Goal: Transaction & Acquisition: Purchase product/service

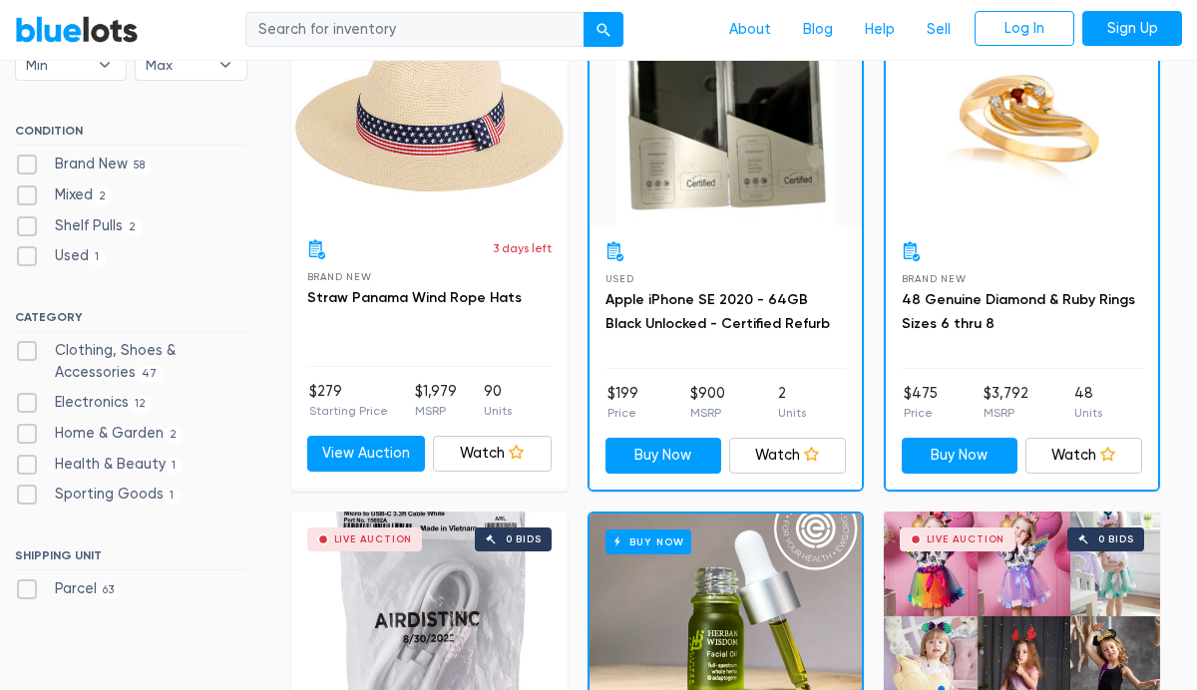
scroll to position [648, 0]
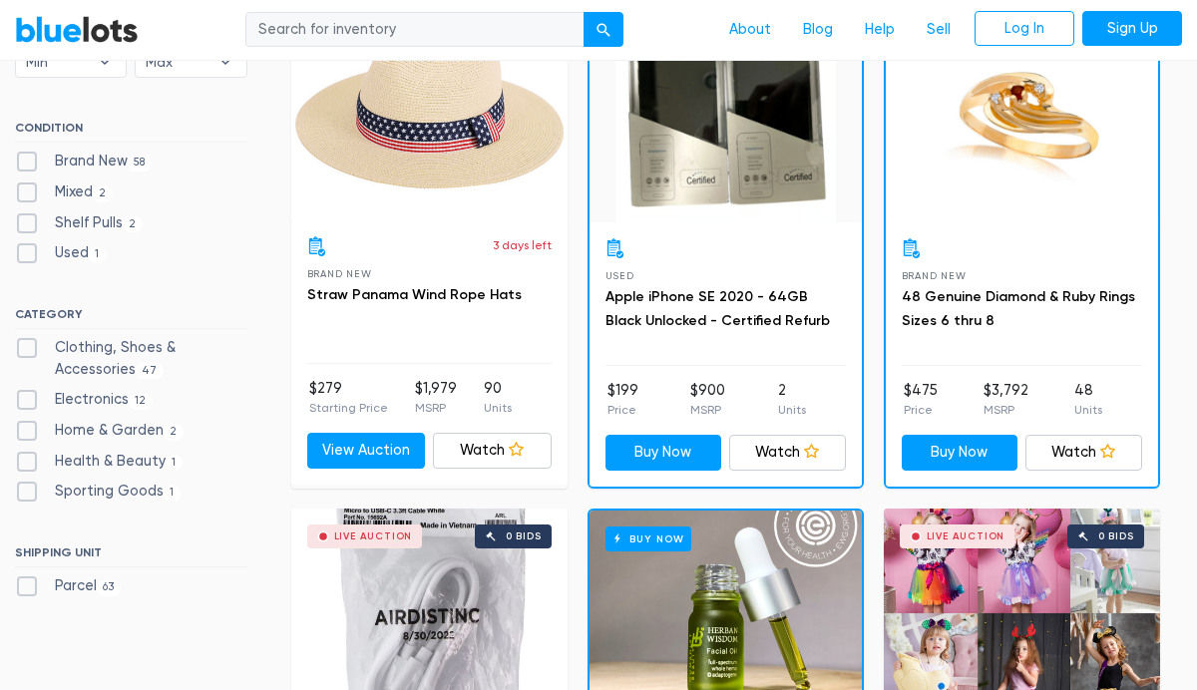
click at [25, 341] on label "Clothing, Shoes & Accessories 47" at bounding box center [131, 358] width 232 height 43
click at [25, 341] on Accessories"] "Clothing, Shoes & Accessories 47" at bounding box center [21, 343] width 13 height 13
checkbox Accessories"] "true"
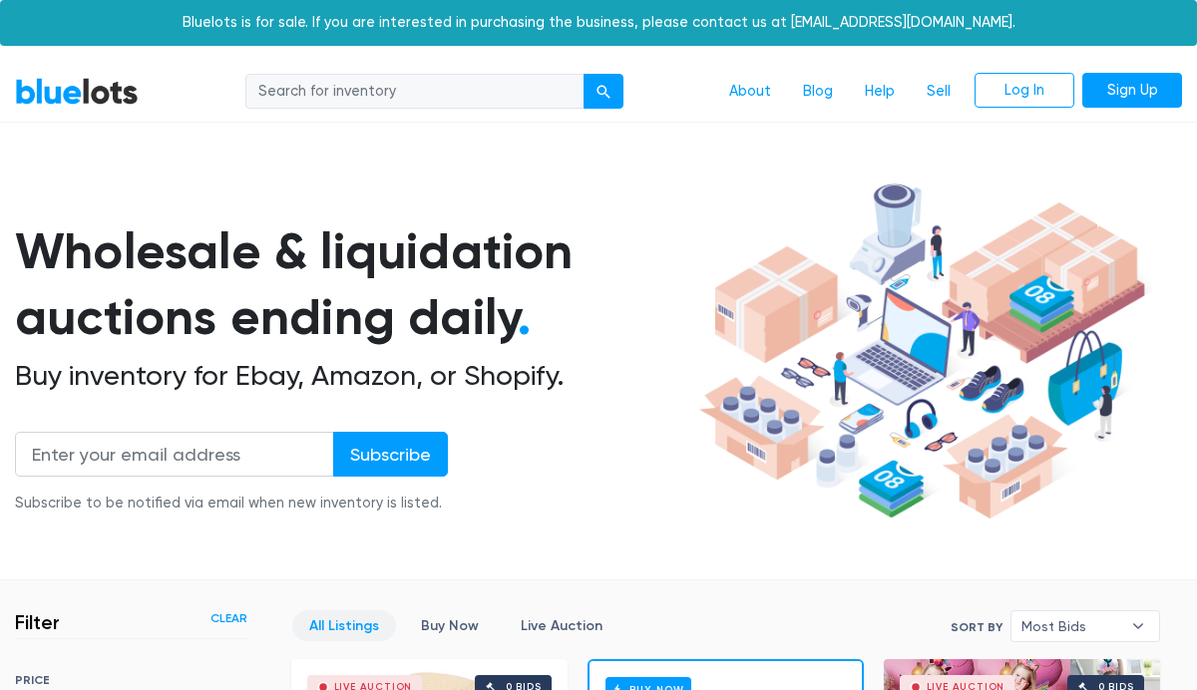
scroll to position [527, 0]
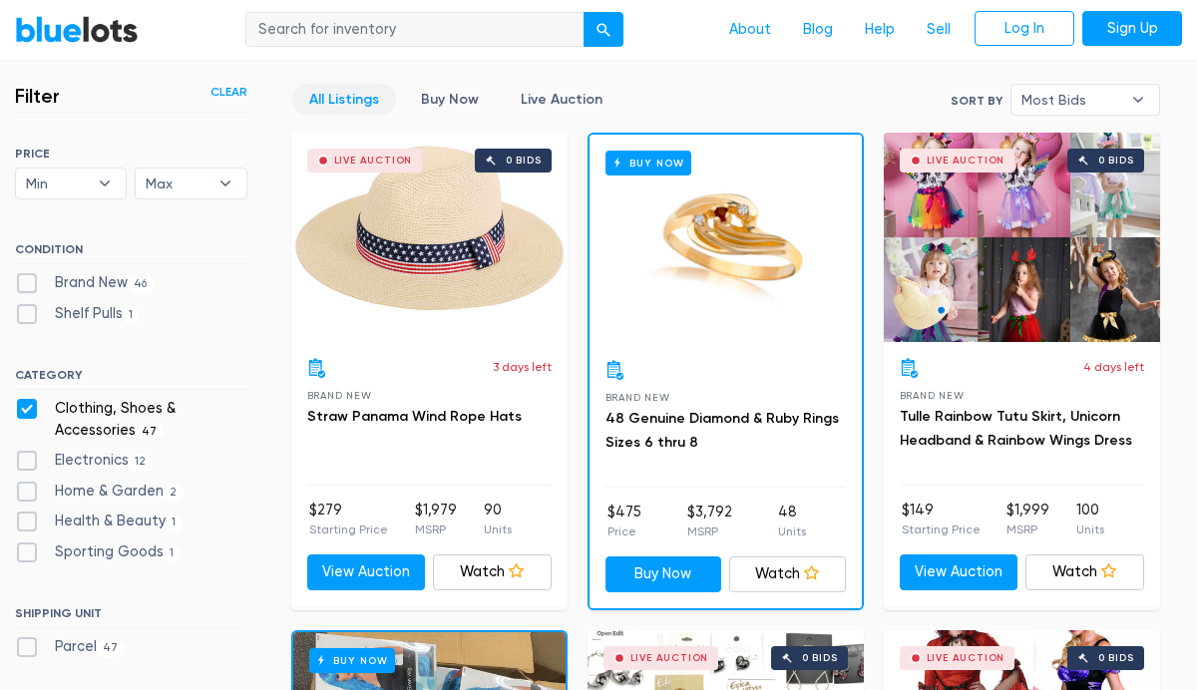
click at [26, 282] on label "Brand New 46" at bounding box center [84, 283] width 139 height 22
click at [26, 282] on New"] "Brand New 46" at bounding box center [21, 278] width 13 height 13
checkbox New"] "true"
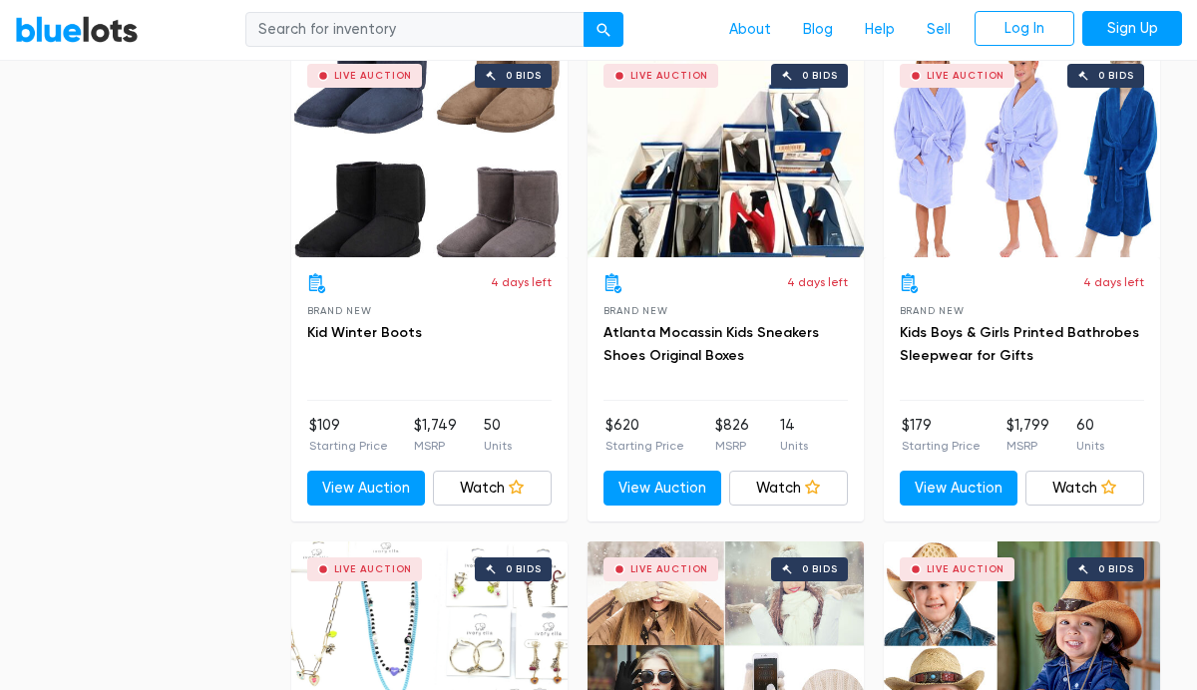
scroll to position [6063, 0]
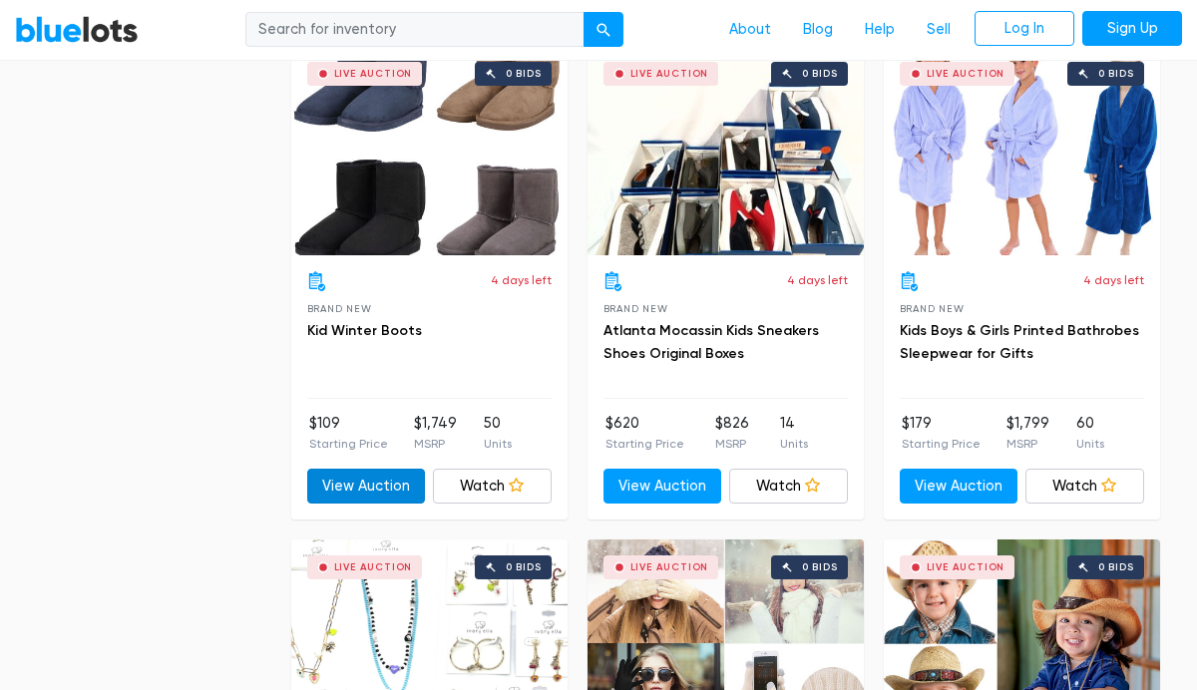
click at [387, 487] on link "View Auction" at bounding box center [366, 487] width 119 height 36
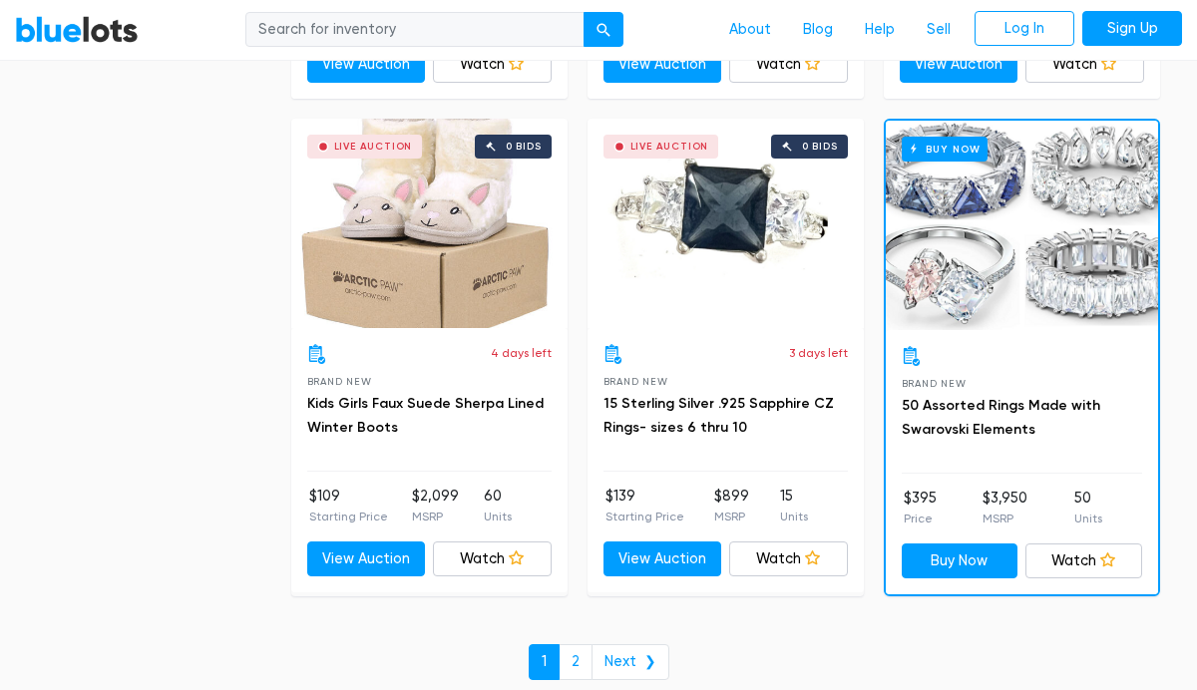
scroll to position [8833, 0]
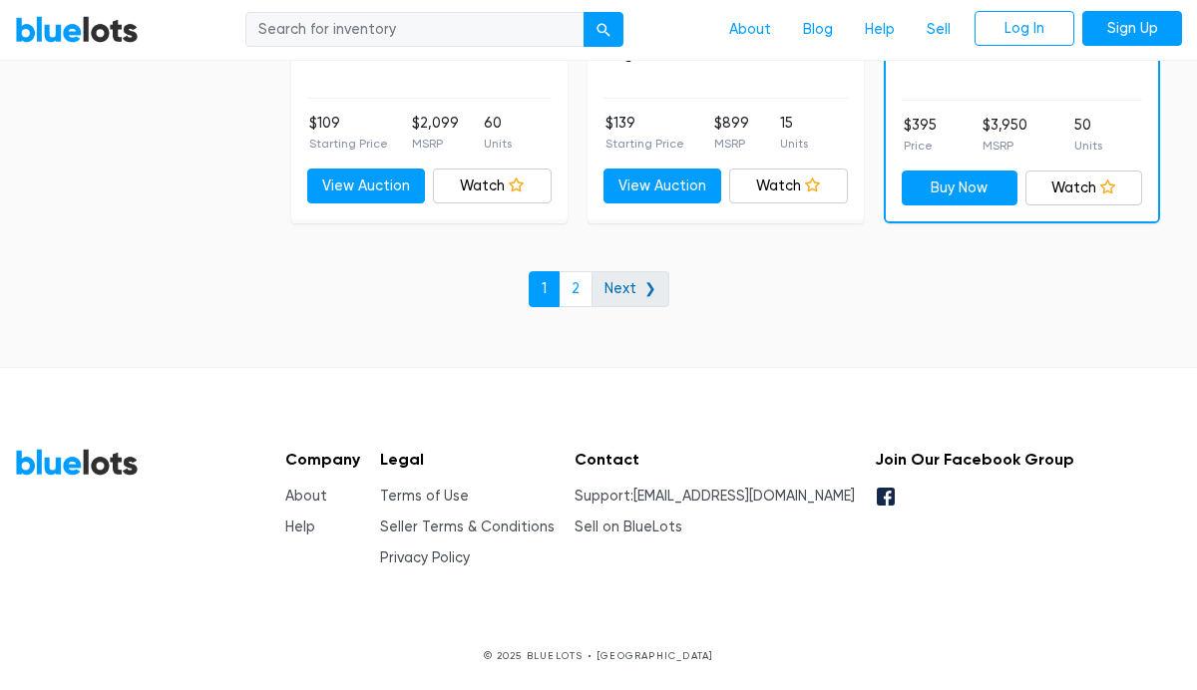
click at [637, 291] on link "Next ❯" at bounding box center [631, 289] width 78 height 36
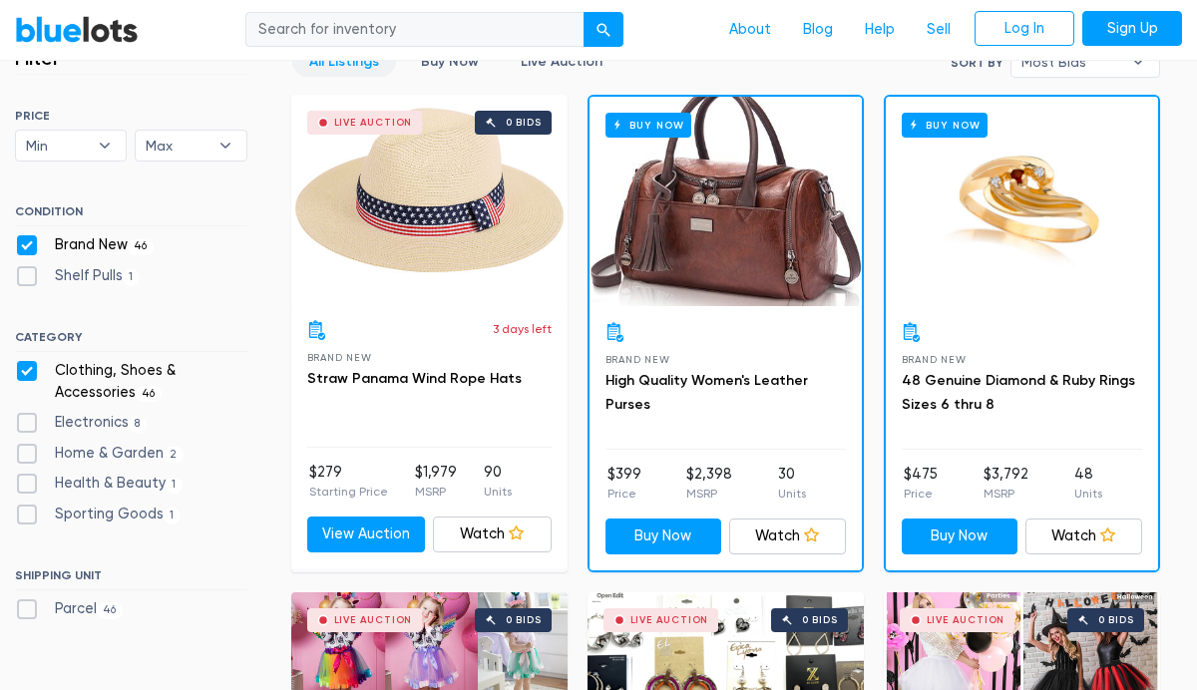
scroll to position [569, 0]
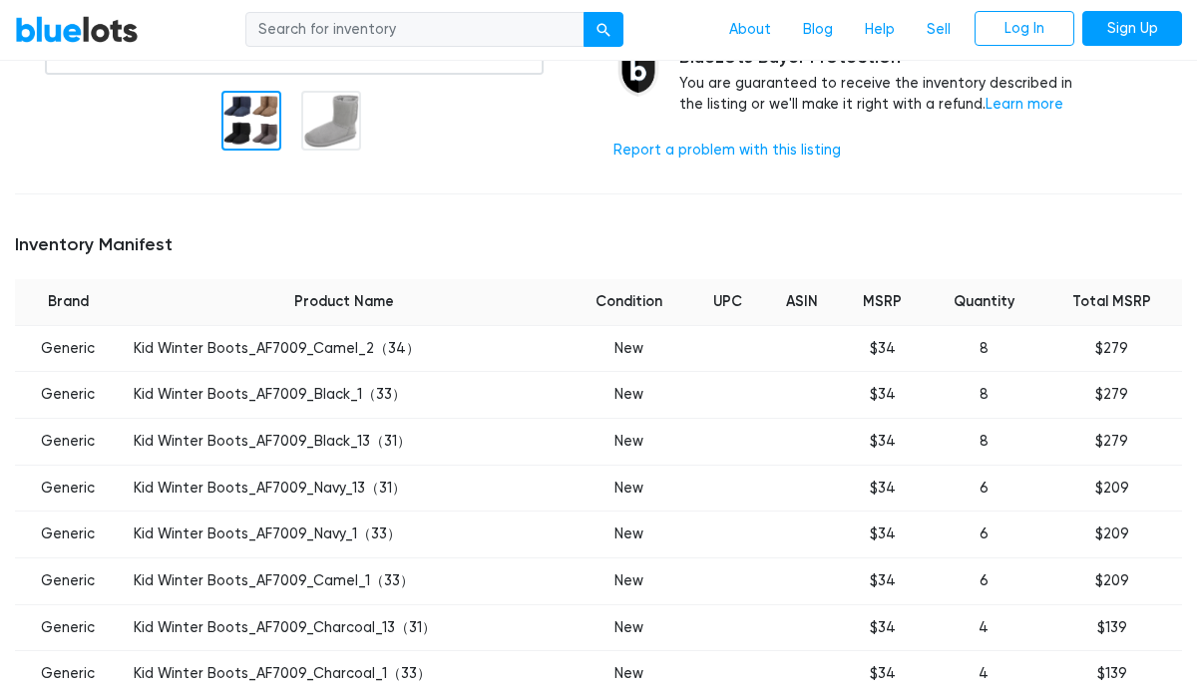
scroll to position [632, 0]
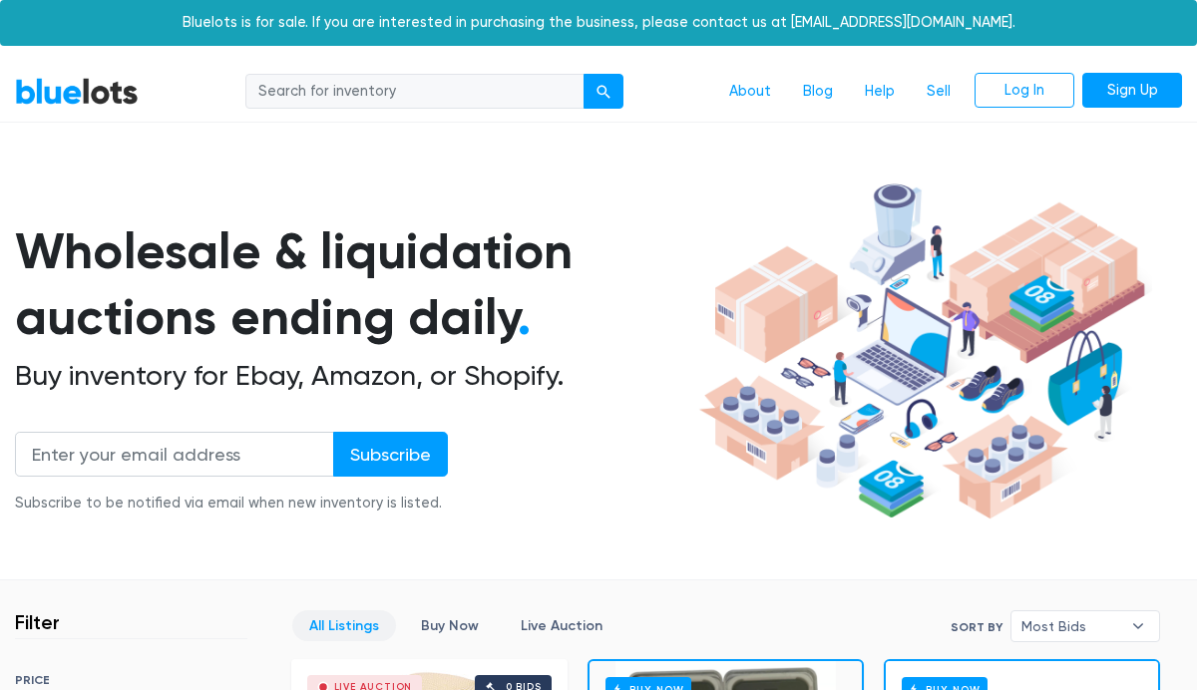
scroll to position [648, 0]
